Goal: Navigation & Orientation: Find specific page/section

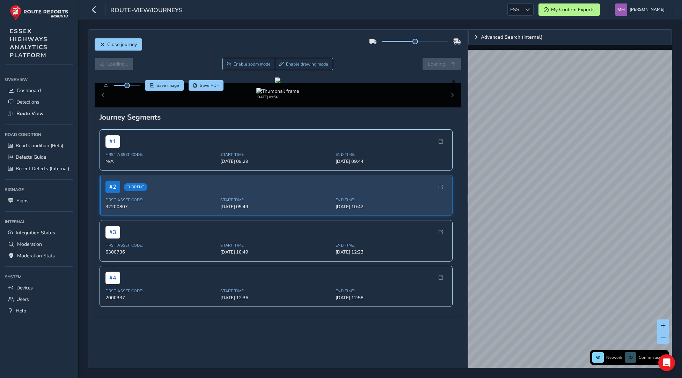
click at [325, 39] on div "Close journey" at bounding box center [278, 47] width 366 height 22
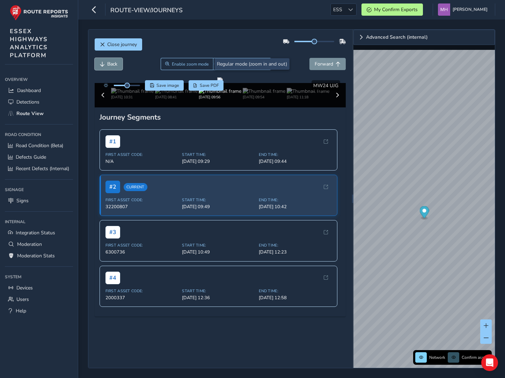
click at [109, 65] on span "Back" at bounding box center [112, 64] width 10 height 7
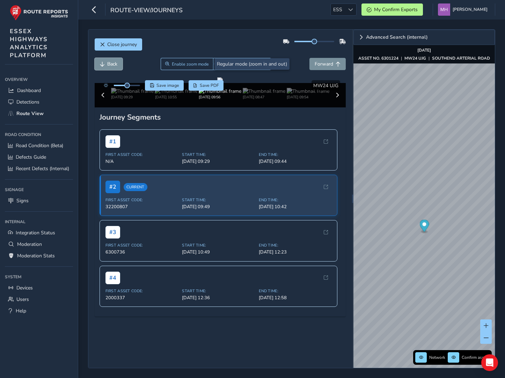
click at [248, 34] on div "Close journey Back Enable zoom mode Enable drawing mode Forward Click and Drag …" at bounding box center [220, 199] width 264 height 339
click at [324, 65] on span "Forward" at bounding box center [323, 64] width 18 height 7
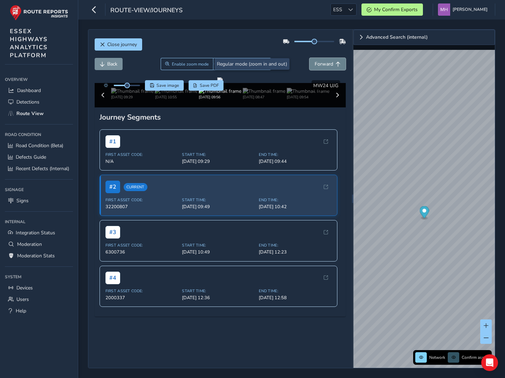
click at [324, 65] on span "Forward" at bounding box center [323, 64] width 18 height 7
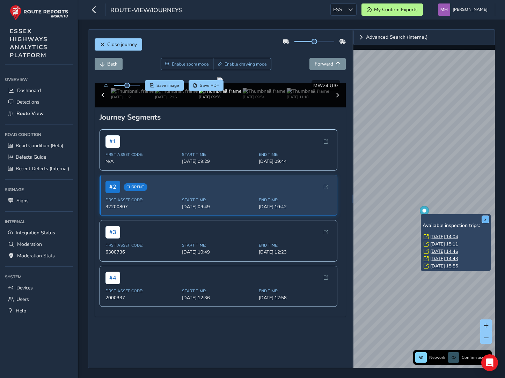
click at [486, 219] on button "x" at bounding box center [485, 219] width 7 height 7
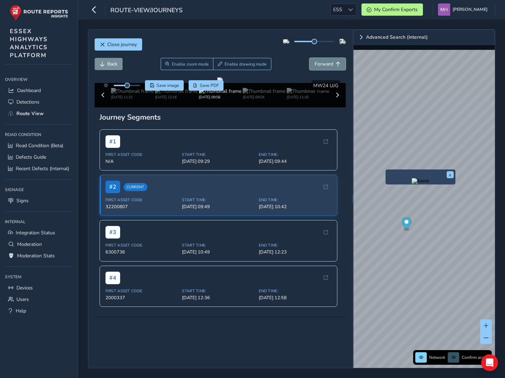
click at [318, 64] on span "Forward" at bounding box center [323, 64] width 18 height 7
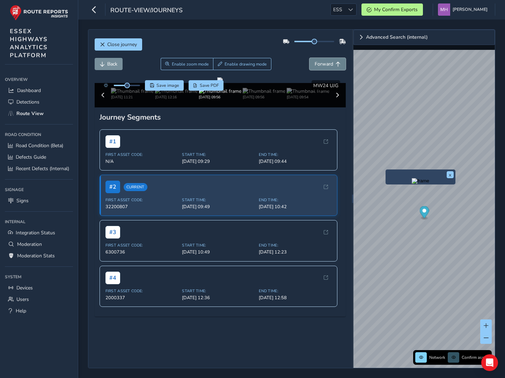
click at [318, 64] on span "Forward" at bounding box center [323, 64] width 18 height 7
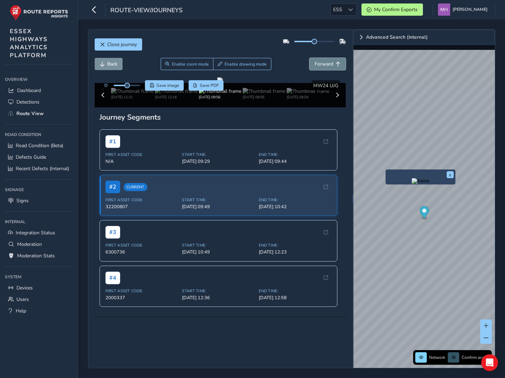
click at [318, 64] on span "Forward" at bounding box center [323, 64] width 18 height 7
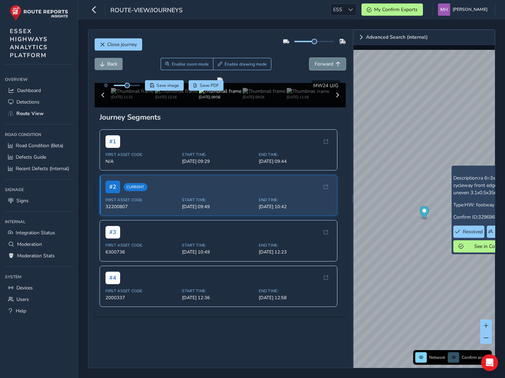
click at [327, 66] on span "Forward" at bounding box center [323, 64] width 18 height 7
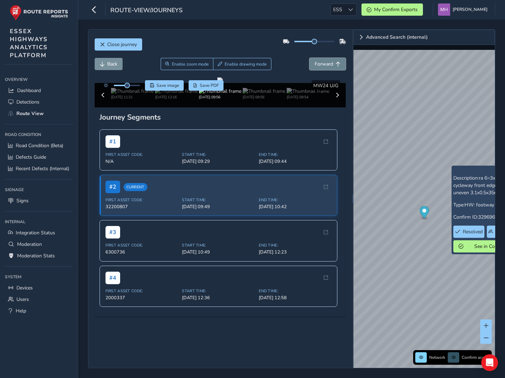
click at [327, 66] on span "Forward" at bounding box center [323, 64] width 18 height 7
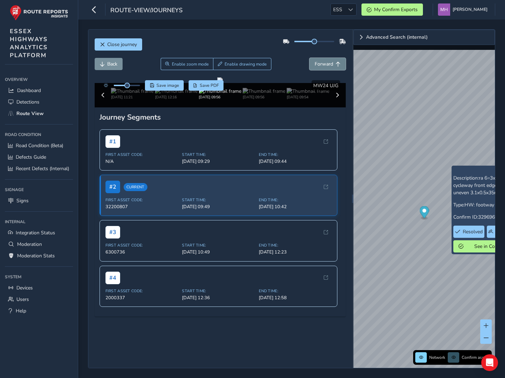
click at [327, 66] on span "Forward" at bounding box center [323, 64] width 18 height 7
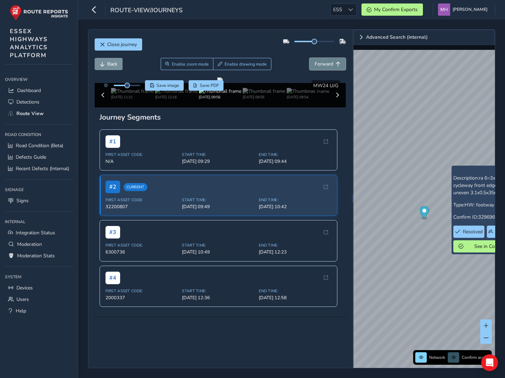
click at [327, 66] on span "Forward" at bounding box center [323, 64] width 18 height 7
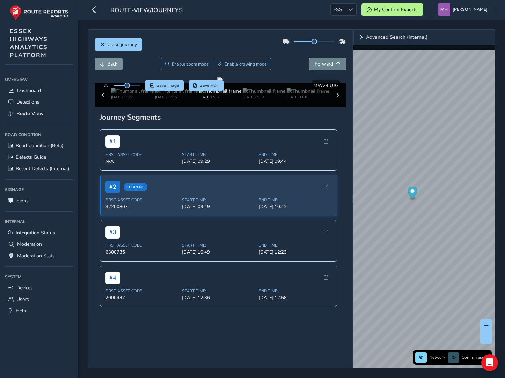
click at [323, 64] on span "Forward" at bounding box center [323, 64] width 18 height 7
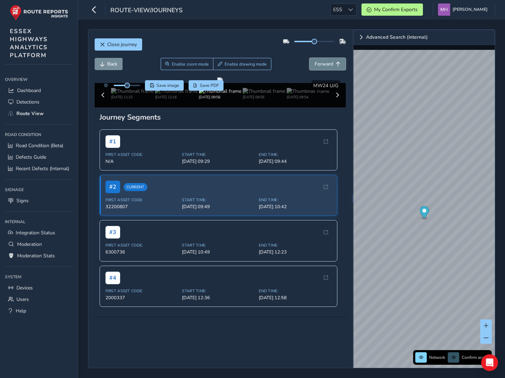
click at [323, 64] on span "Forward" at bounding box center [323, 64] width 18 height 7
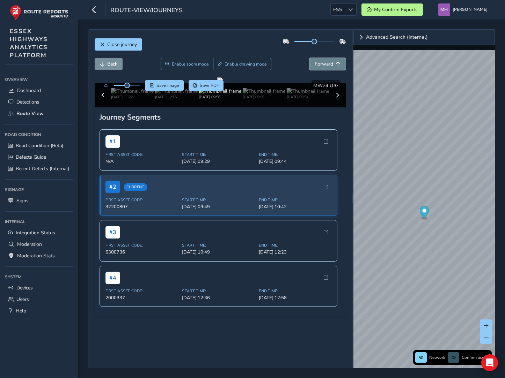
click at [323, 64] on span "Forward" at bounding box center [323, 64] width 18 height 7
